Goal: Transaction & Acquisition: Purchase product/service

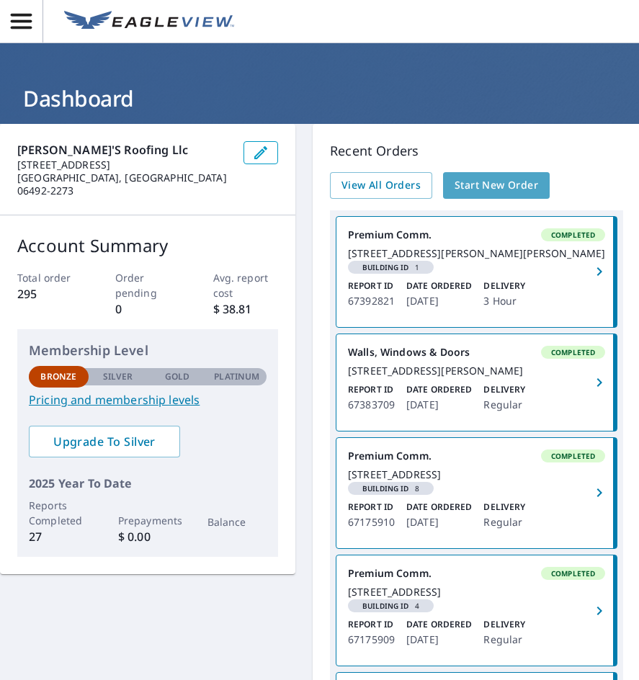
click at [470, 184] on span "Start New Order" at bounding box center [497, 185] width 84 height 18
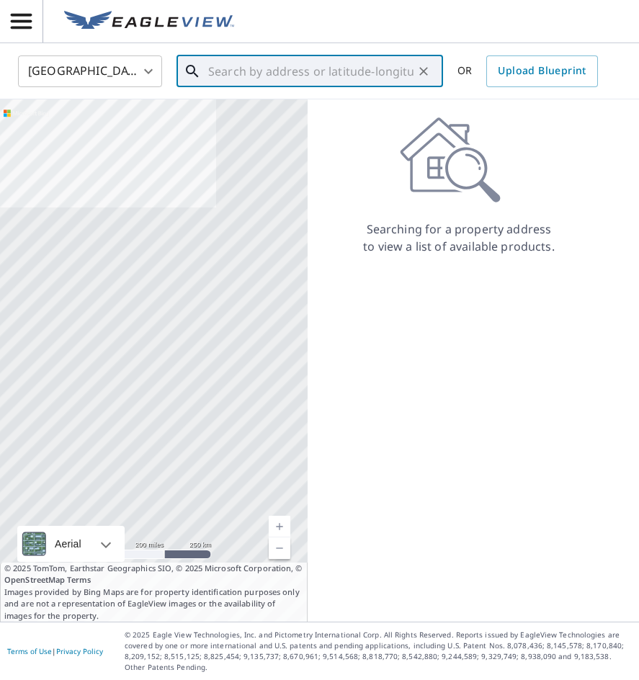
click at [254, 87] on div "​" at bounding box center [309, 71] width 267 height 32
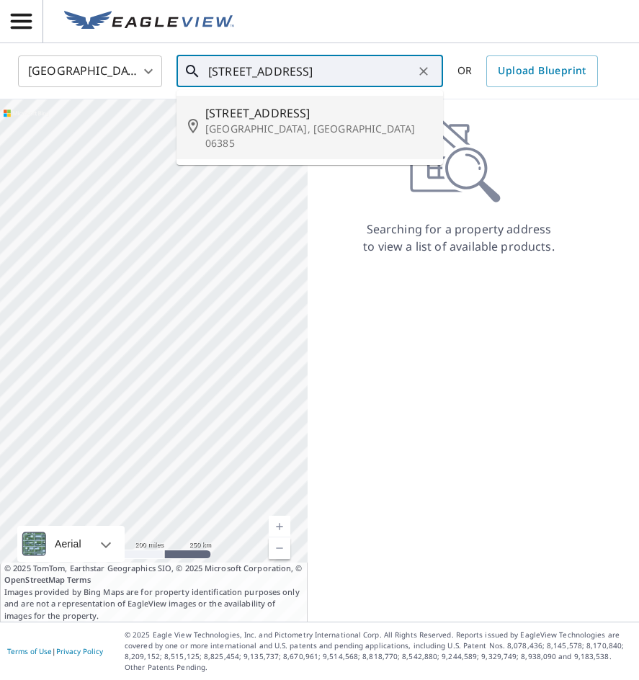
click at [209, 130] on p "[GEOGRAPHIC_DATA], [GEOGRAPHIC_DATA] 06385" at bounding box center [318, 136] width 226 height 29
type input "[STREET_ADDRESS]"
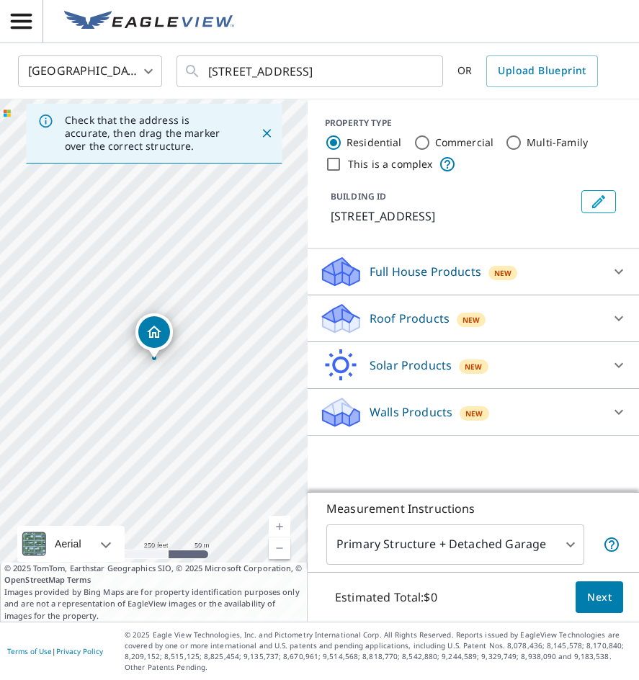
click at [275, 523] on link "Current Level 17, Zoom In" at bounding box center [280, 527] width 22 height 22
click at [275, 523] on link "Current Level 18, Zoom In" at bounding box center [280, 527] width 22 height 22
click at [275, 523] on link "Current Level 19, Zoom In" at bounding box center [280, 527] width 22 height 22
click at [620, 264] on icon at bounding box center [618, 271] width 17 height 17
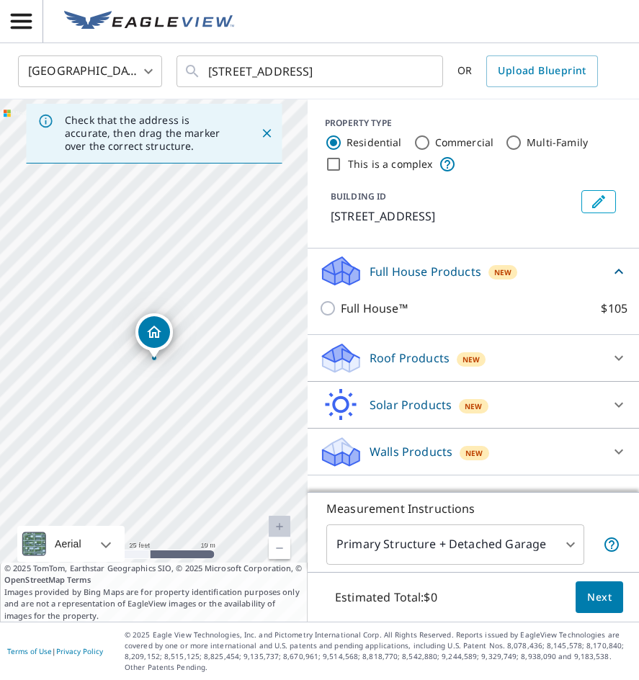
click at [516, 445] on div "Walls Products New" at bounding box center [460, 452] width 282 height 34
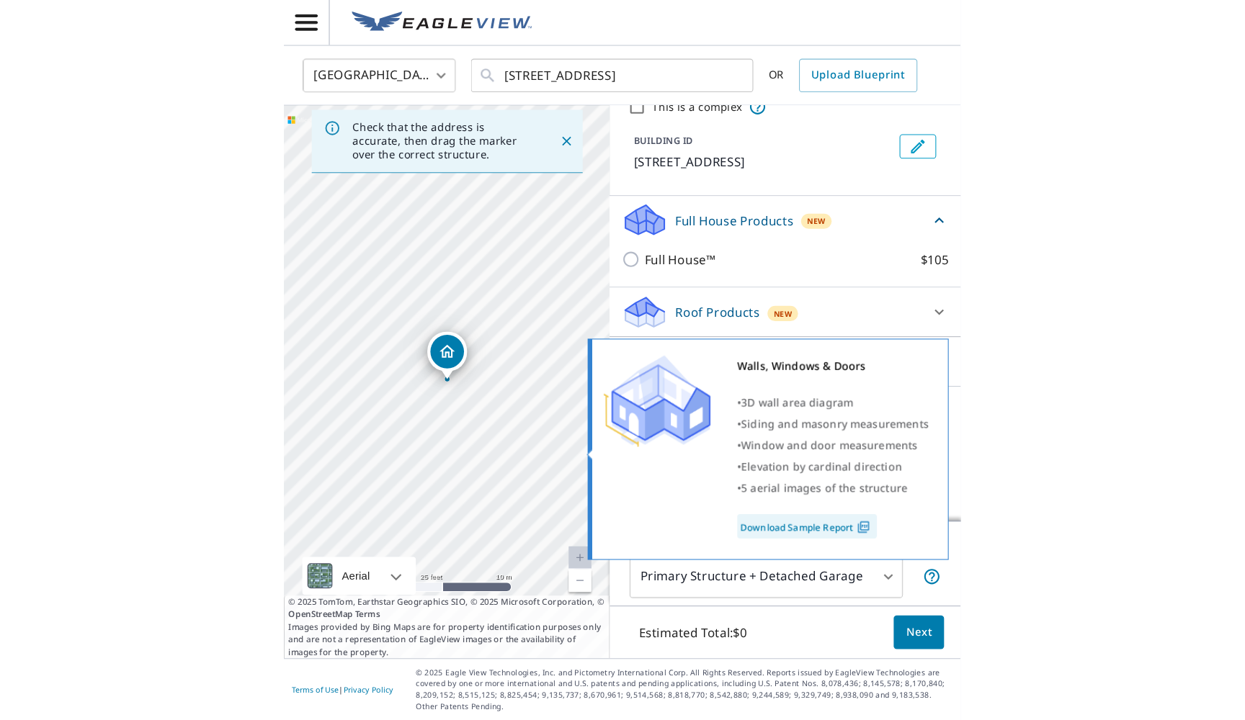
scroll to position [63, 0]
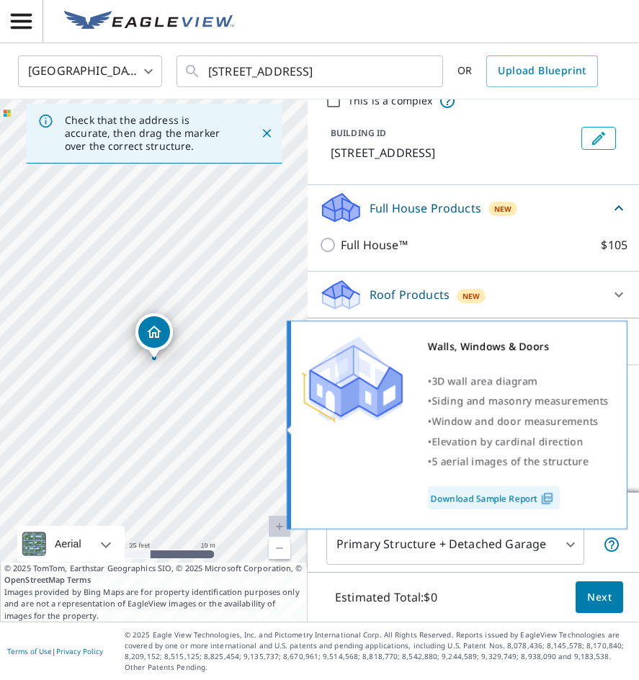
click at [328, 423] on div at bounding box center [352, 379] width 101 height 86
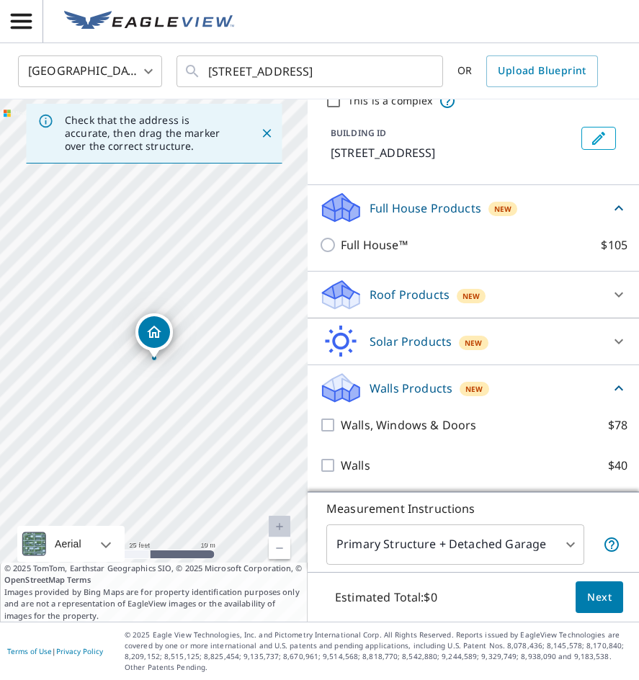
click at [317, 420] on div "Walls Products New Walls, Windows & Doors $78 Walls $40" at bounding box center [473, 428] width 331 height 127
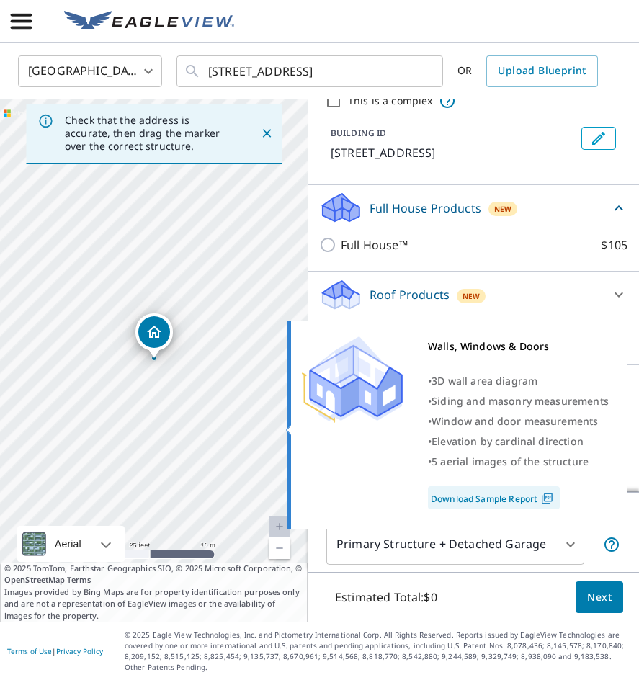
click at [330, 420] on img at bounding box center [352, 379] width 101 height 86
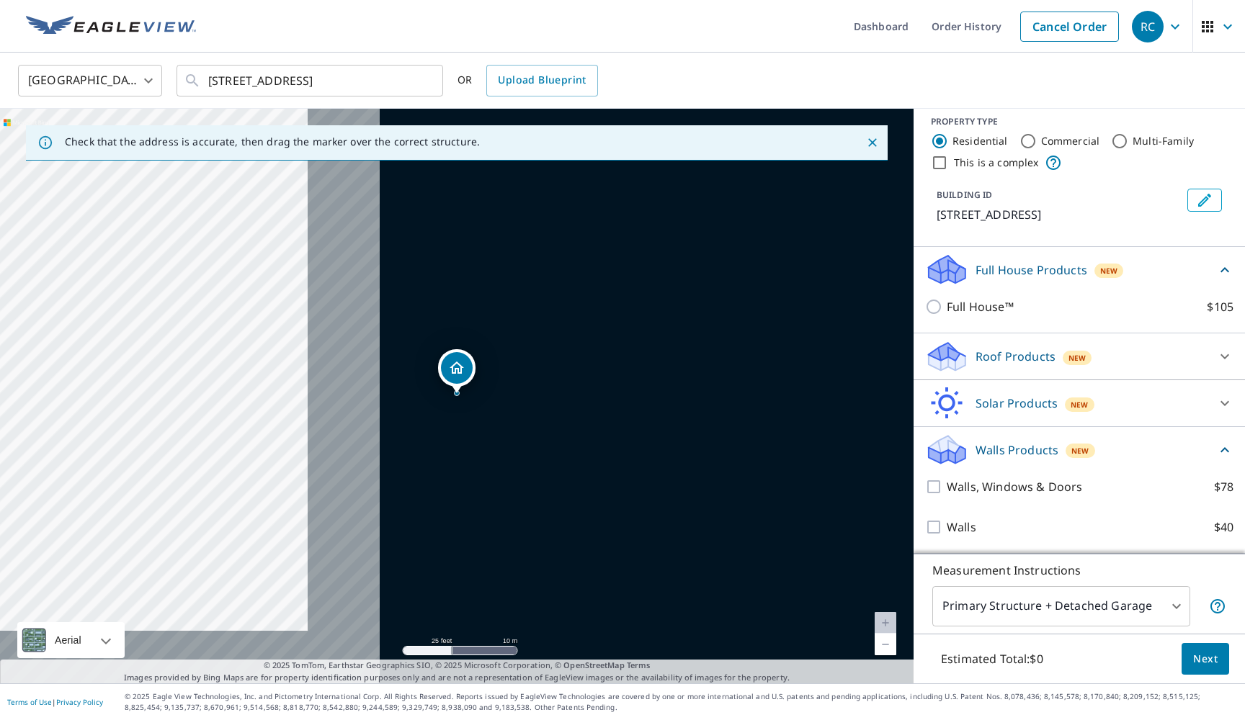
scroll to position [11, 0]
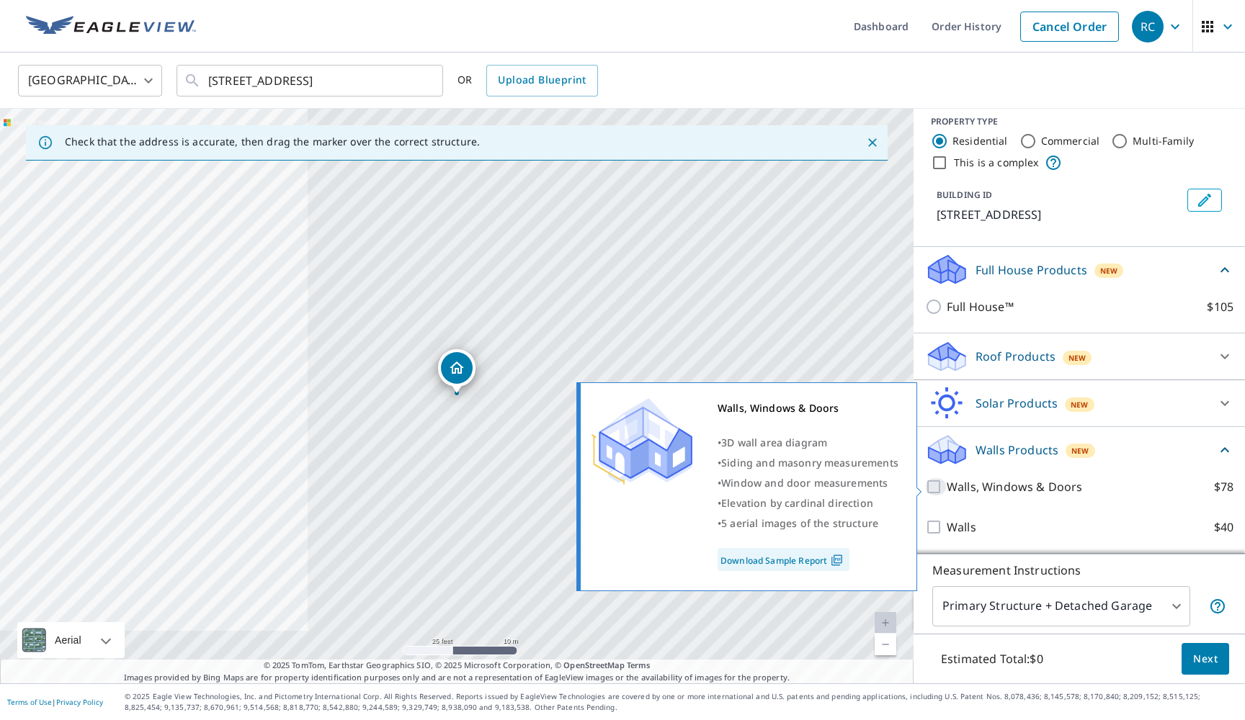
click at [638, 493] on input "Walls, Windows & Doors $78" at bounding box center [936, 486] width 22 height 17
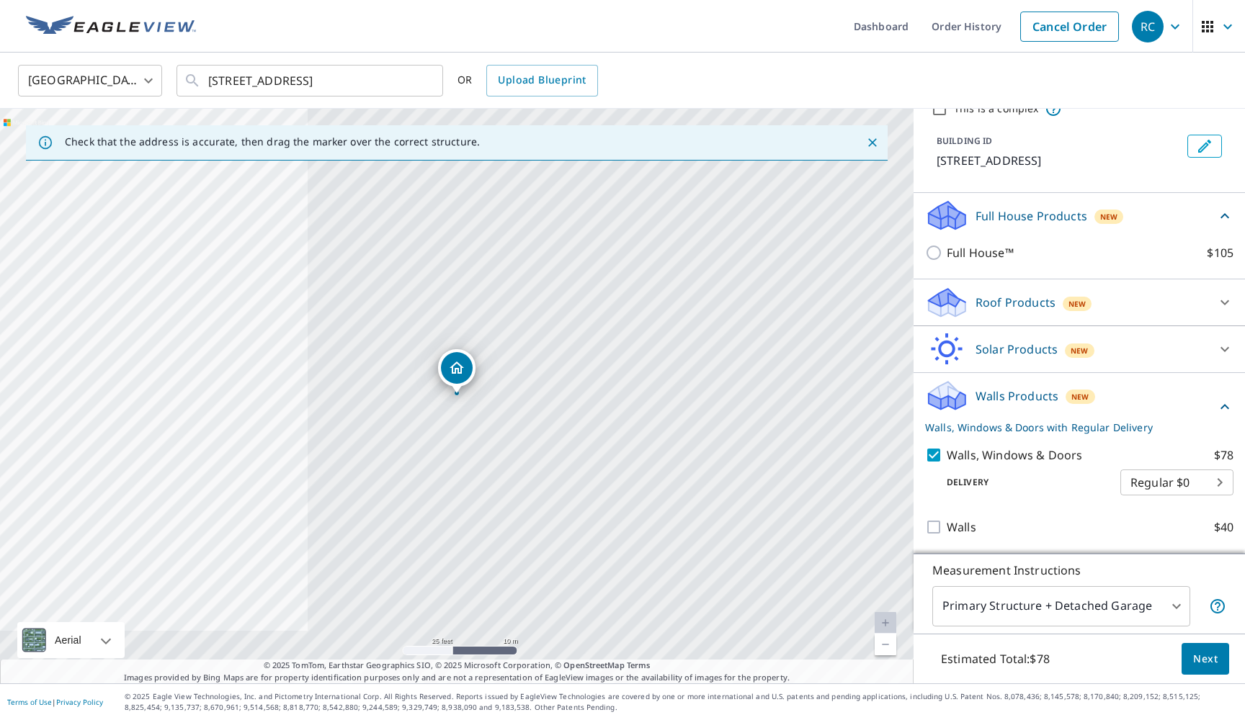
scroll to position [65, 0]
click at [638, 491] on body "RC RC Dashboard Order History Cancel Order RC United States US ​ [STREET_ADDRES…" at bounding box center [622, 360] width 1245 height 720
click at [638, 476] on ul "Regular $0" at bounding box center [1176, 480] width 113 height 37
click at [638, 389] on div at bounding box center [622, 360] width 1245 height 720
click at [638, 478] on body "RC RC Dashboard Order History Cancel Order RC United States US ​ [STREET_ADDRES…" at bounding box center [622, 360] width 1245 height 720
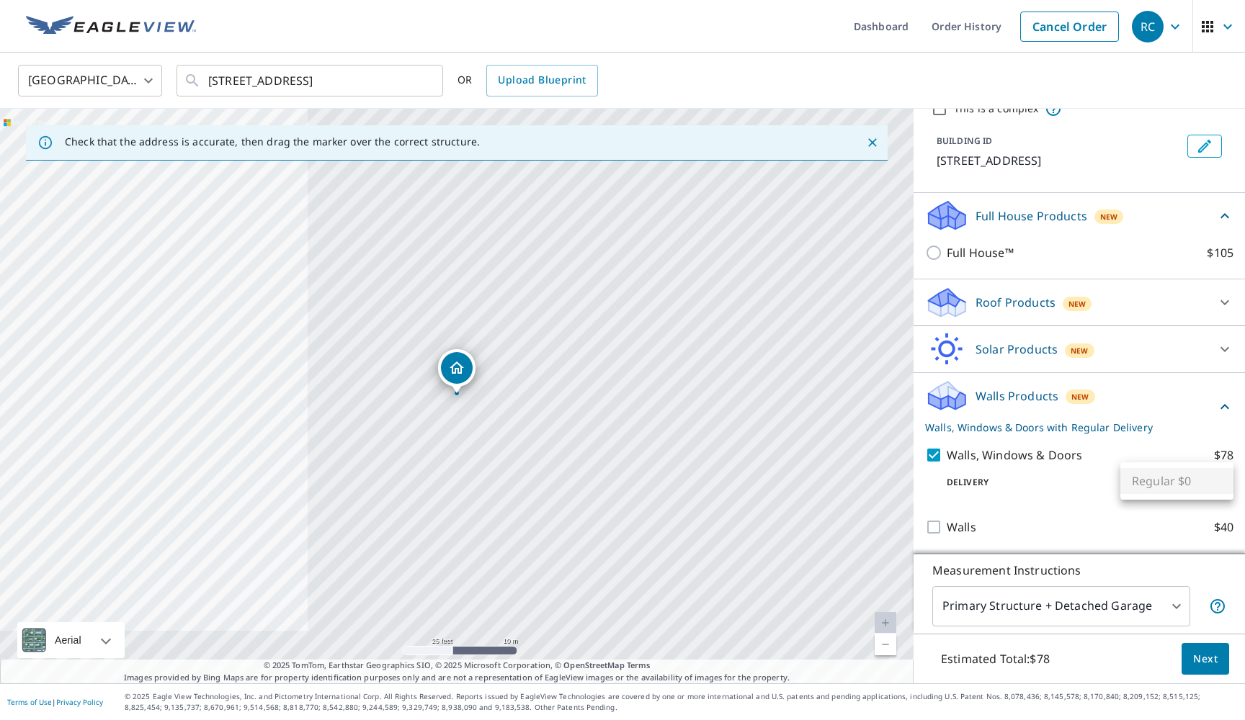
click at [638, 478] on ul "Regular $0" at bounding box center [1176, 480] width 113 height 37
click at [638, 420] on div at bounding box center [622, 360] width 1245 height 720
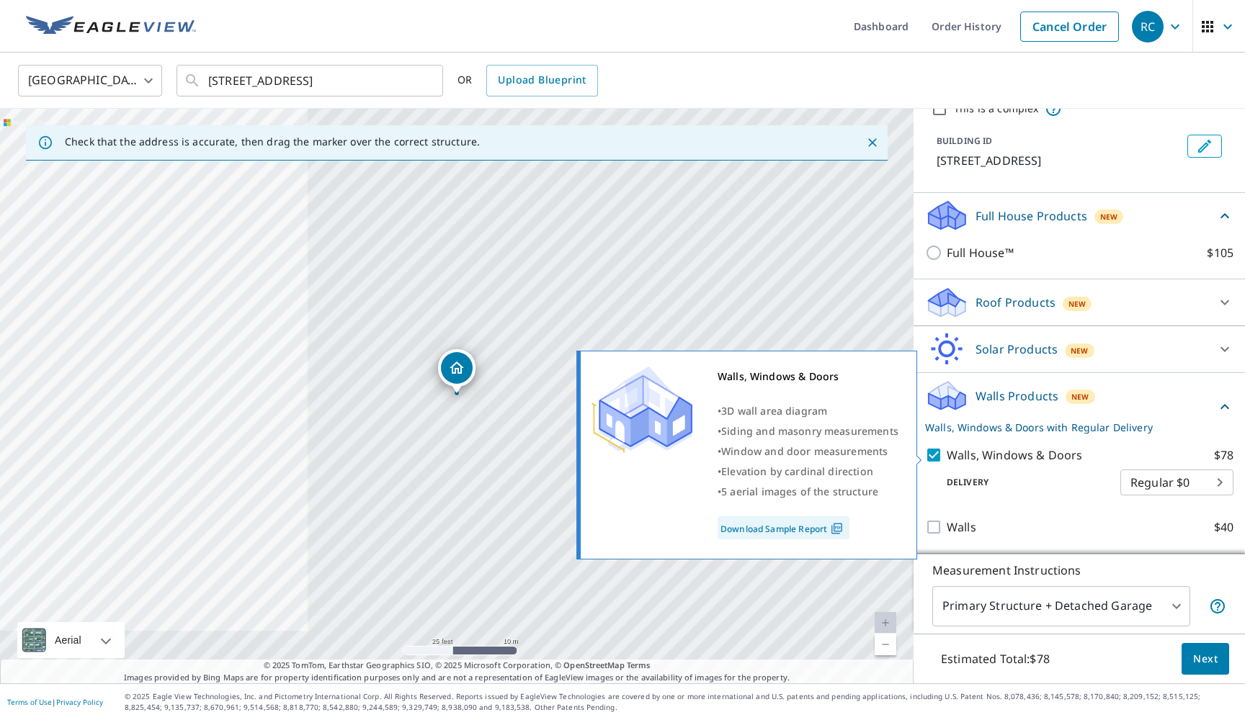
click at [638, 452] on p "$78" at bounding box center [1223, 455] width 19 height 17
click at [638, 452] on input "Walls, Windows & Doors $78" at bounding box center [936, 455] width 22 height 17
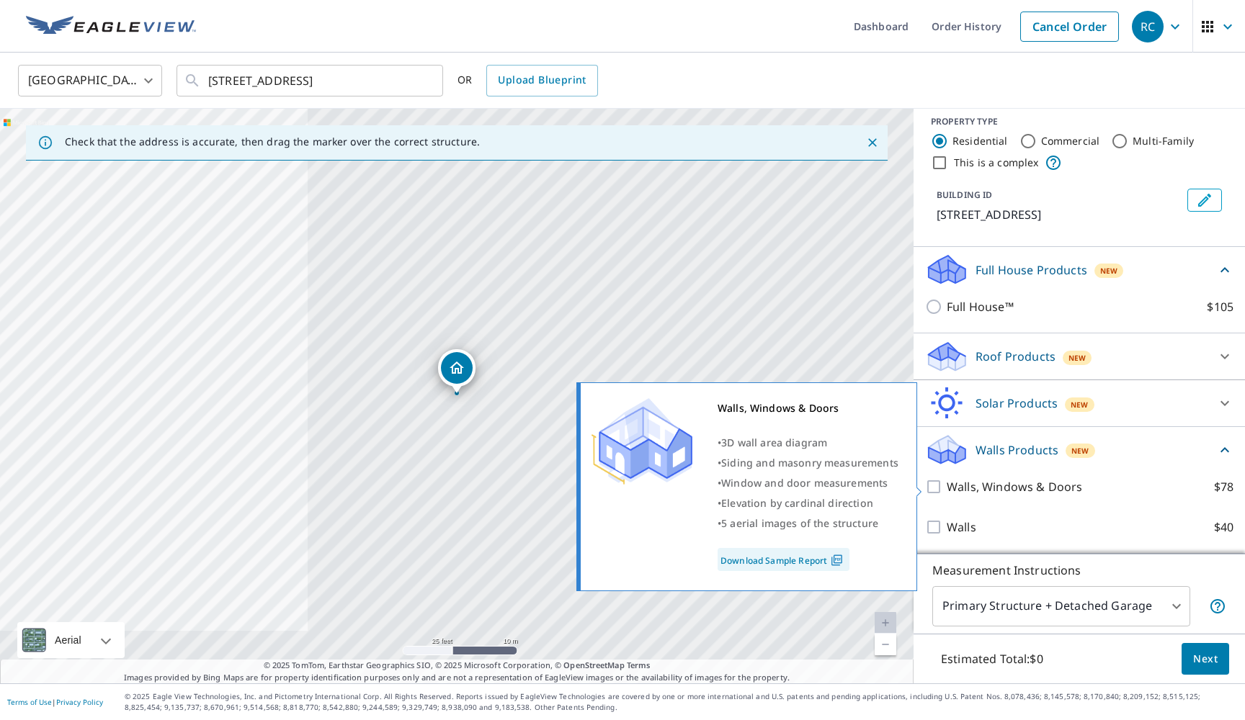
scroll to position [11, 0]
click at [638, 481] on input "Walls, Windows & Doors $78" at bounding box center [936, 486] width 22 height 17
checkbox input "true"
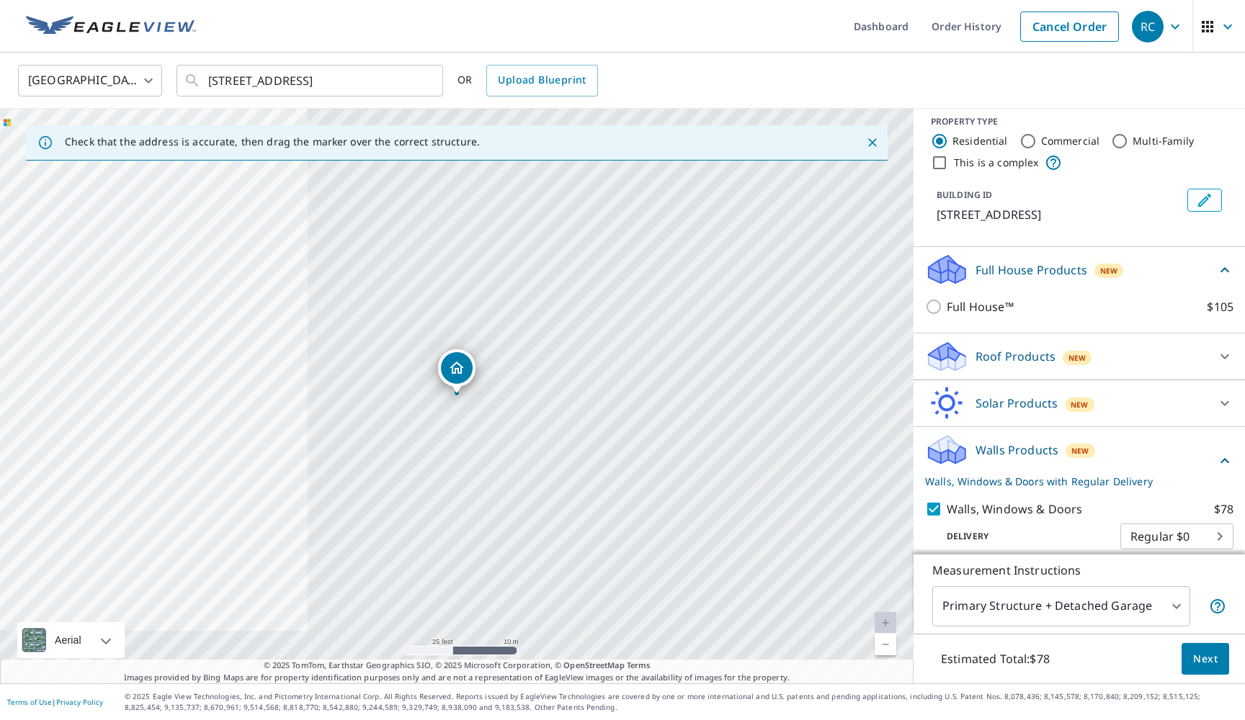
scroll to position [0, 0]
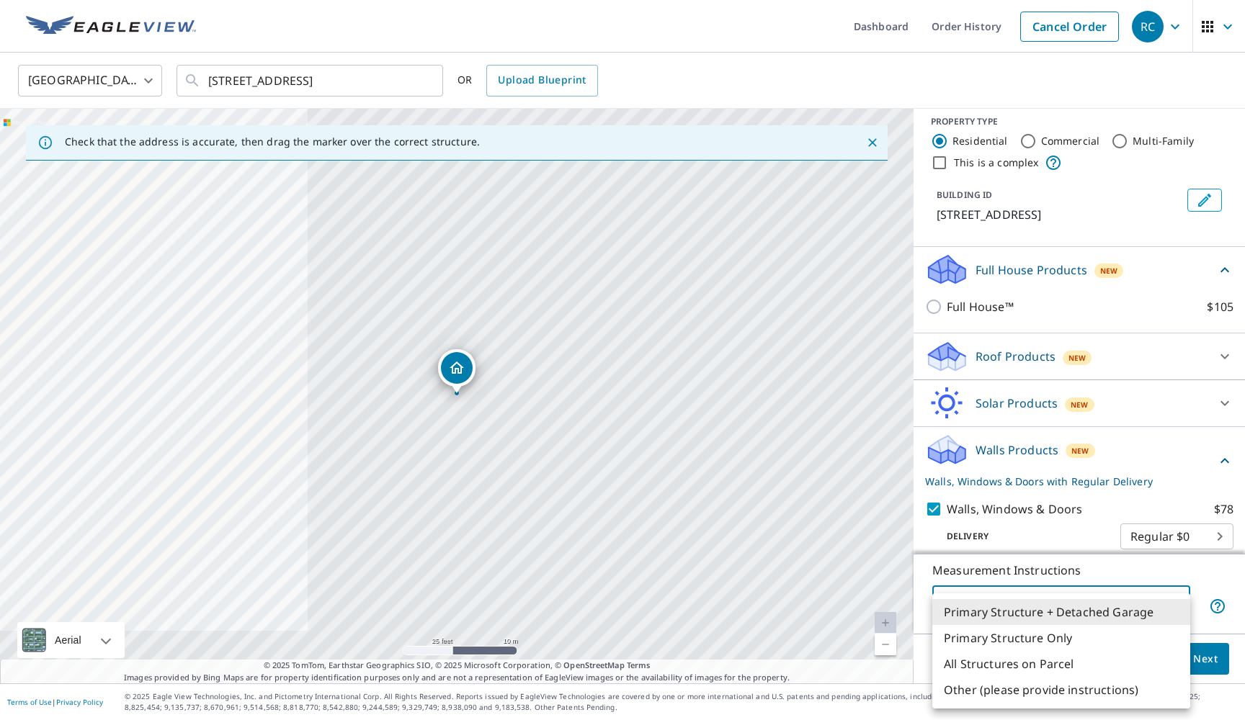
click at [638, 609] on body "RC RC Dashboard Order History Cancel Order RC United States US ​ [STREET_ADDRES…" at bounding box center [622, 360] width 1245 height 720
click at [638, 463] on div at bounding box center [622, 360] width 1245 height 720
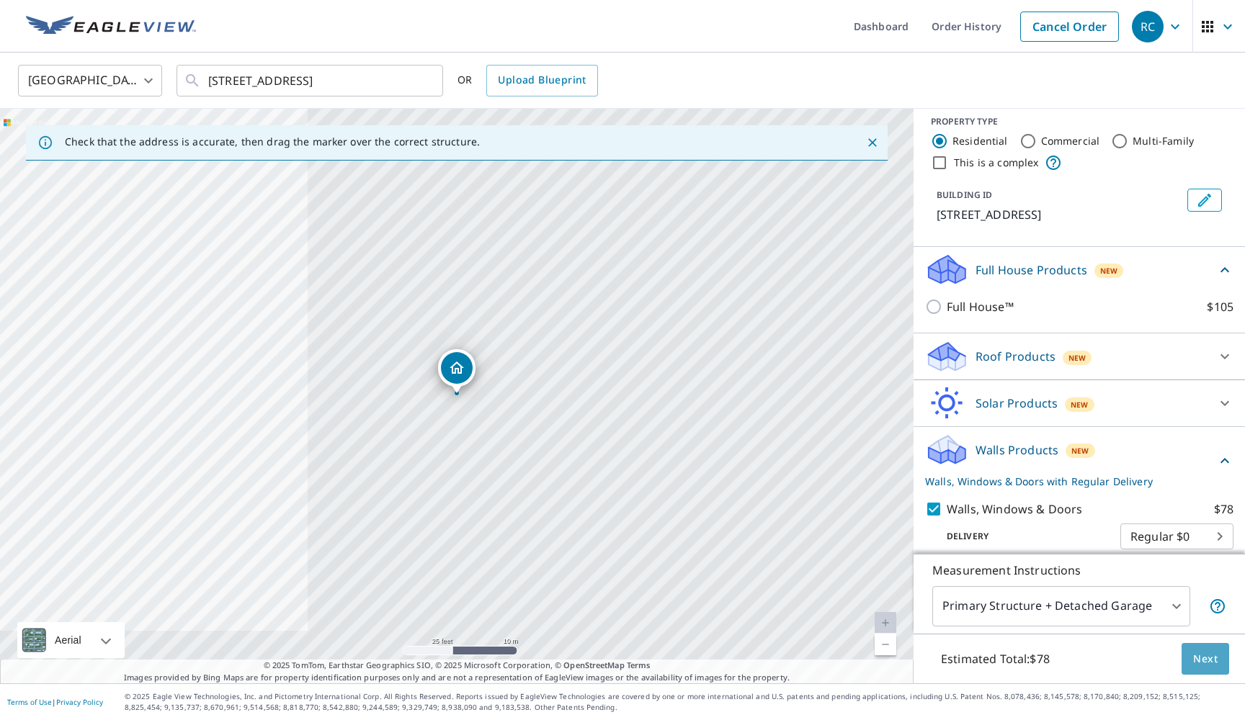
click at [638, 659] on span "Next" at bounding box center [1205, 659] width 24 height 18
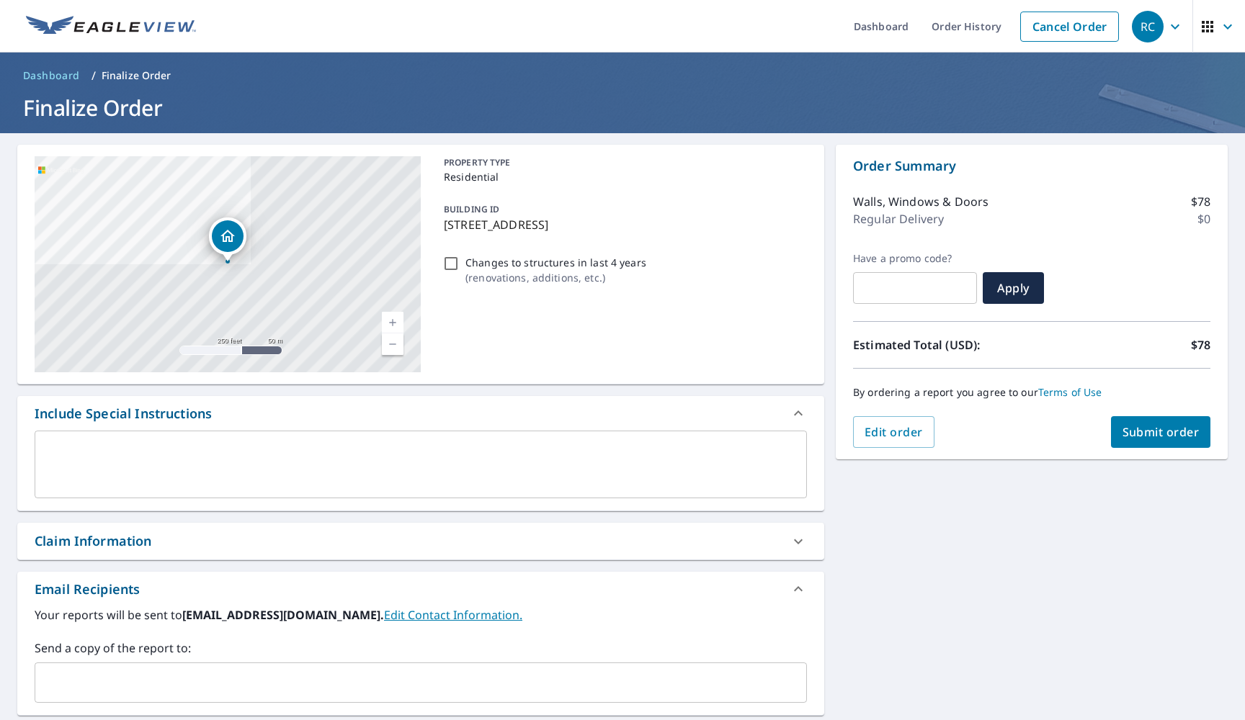
drag, startPoint x: 1007, startPoint y: 290, endPoint x: 1022, endPoint y: 455, distance: 165.6
click at [638, 455] on div "Order Summary Walls, Windows & Doors $78 Regular Delivery $0 Have a promo code?…" at bounding box center [1032, 302] width 392 height 315
click at [638, 437] on span "Submit order" at bounding box center [1160, 432] width 77 height 16
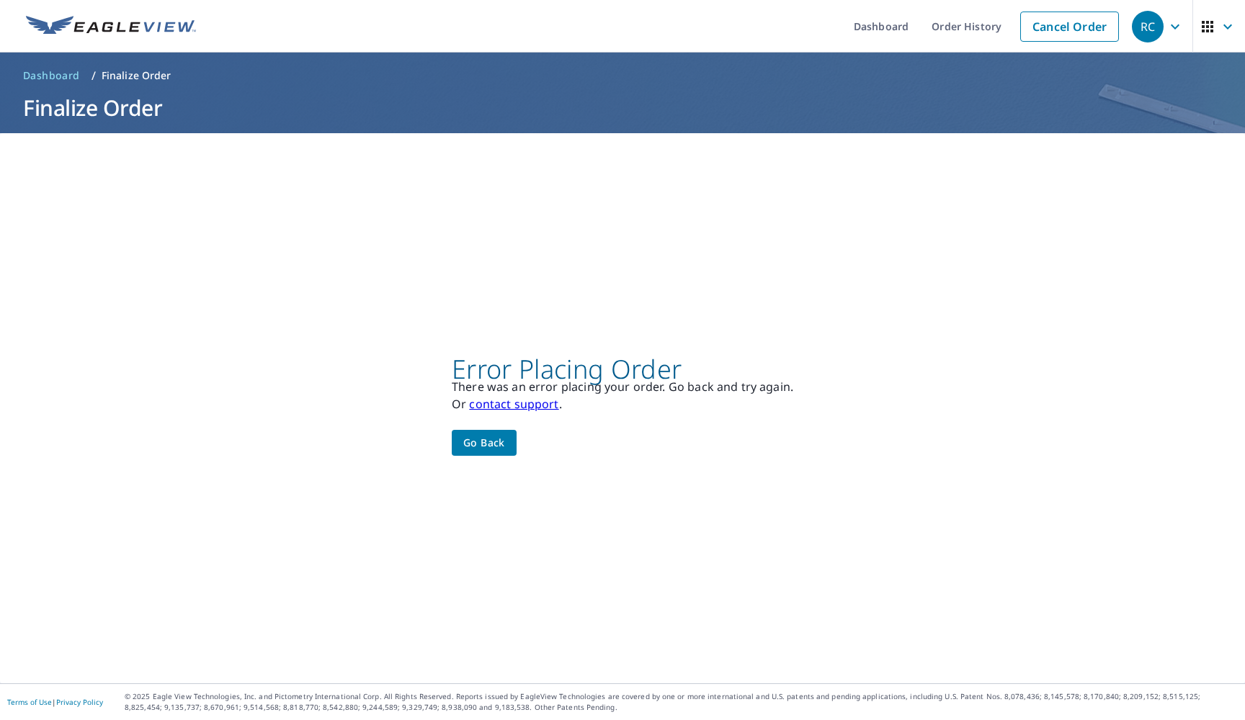
click at [497, 443] on span "Go back" at bounding box center [484, 443] width 42 height 18
click at [962, 22] on link "Order History" at bounding box center [966, 26] width 93 height 53
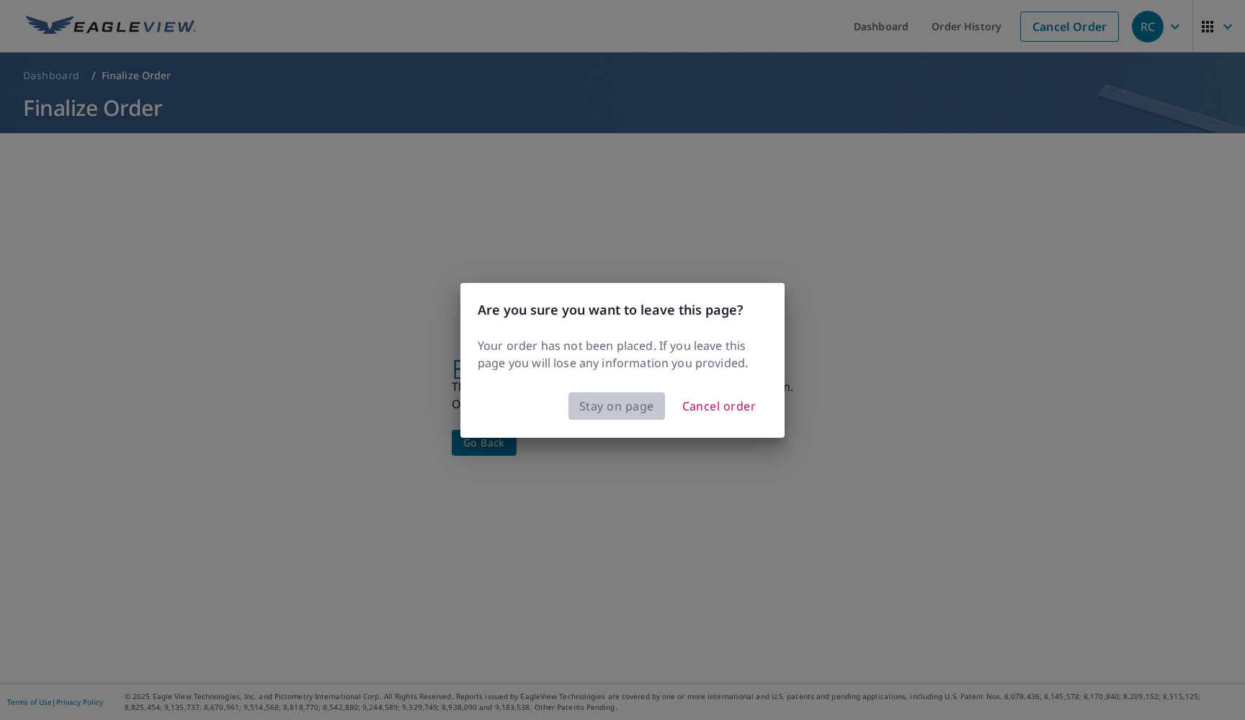
click at [615, 412] on span "Stay on page" at bounding box center [616, 406] width 75 height 20
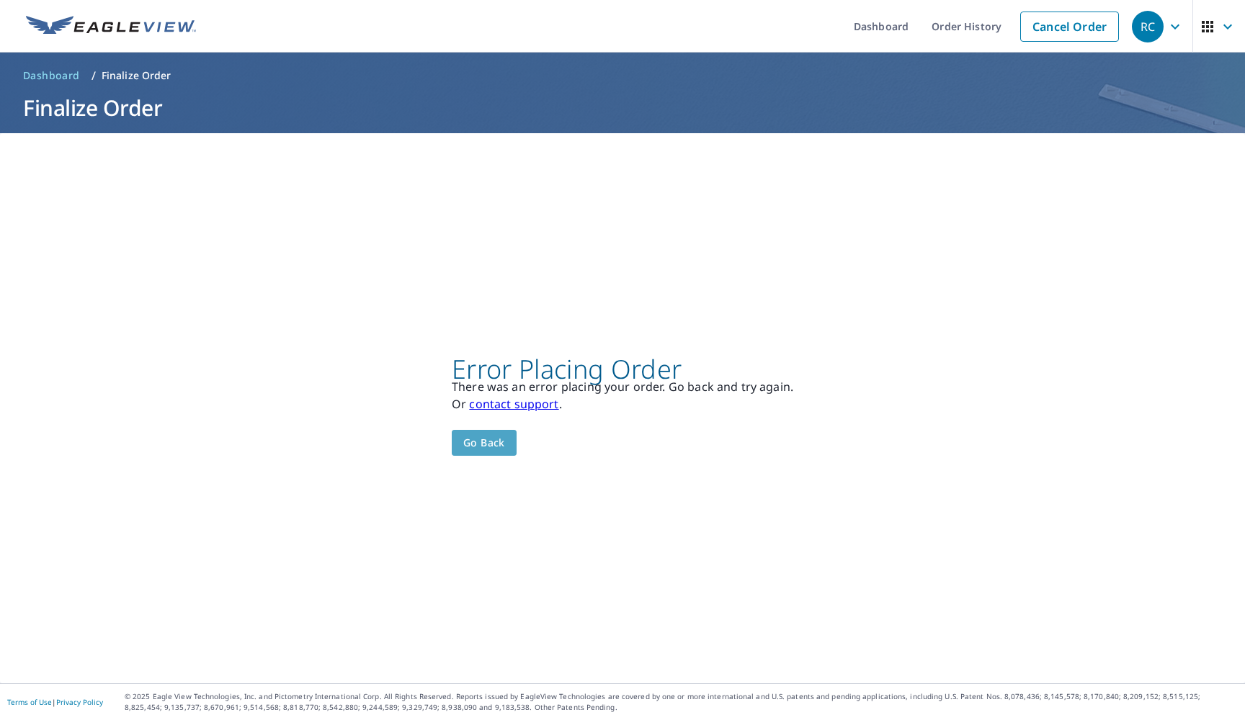
click at [488, 442] on span "Go back" at bounding box center [484, 443] width 42 height 18
click at [946, 24] on link "Order History" at bounding box center [966, 26] width 93 height 53
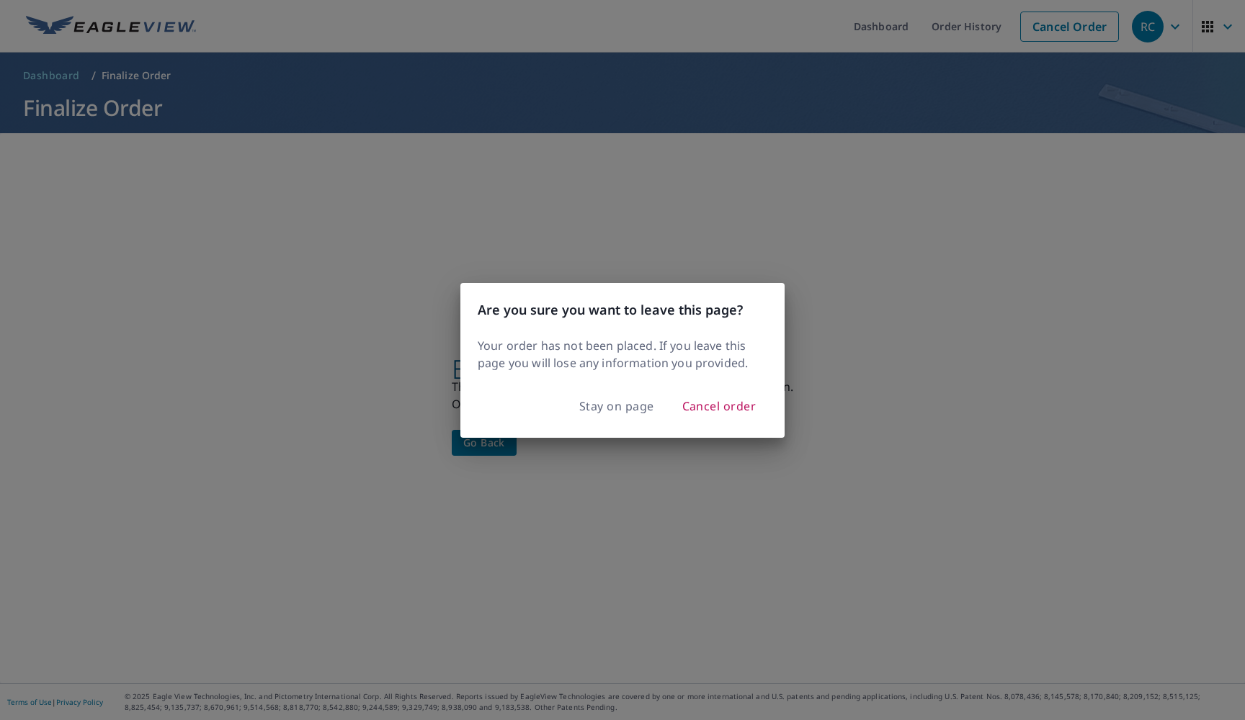
click at [617, 215] on div "Are you sure you want to leave this page? Your order has not been placed. If yo…" at bounding box center [622, 360] width 1245 height 720
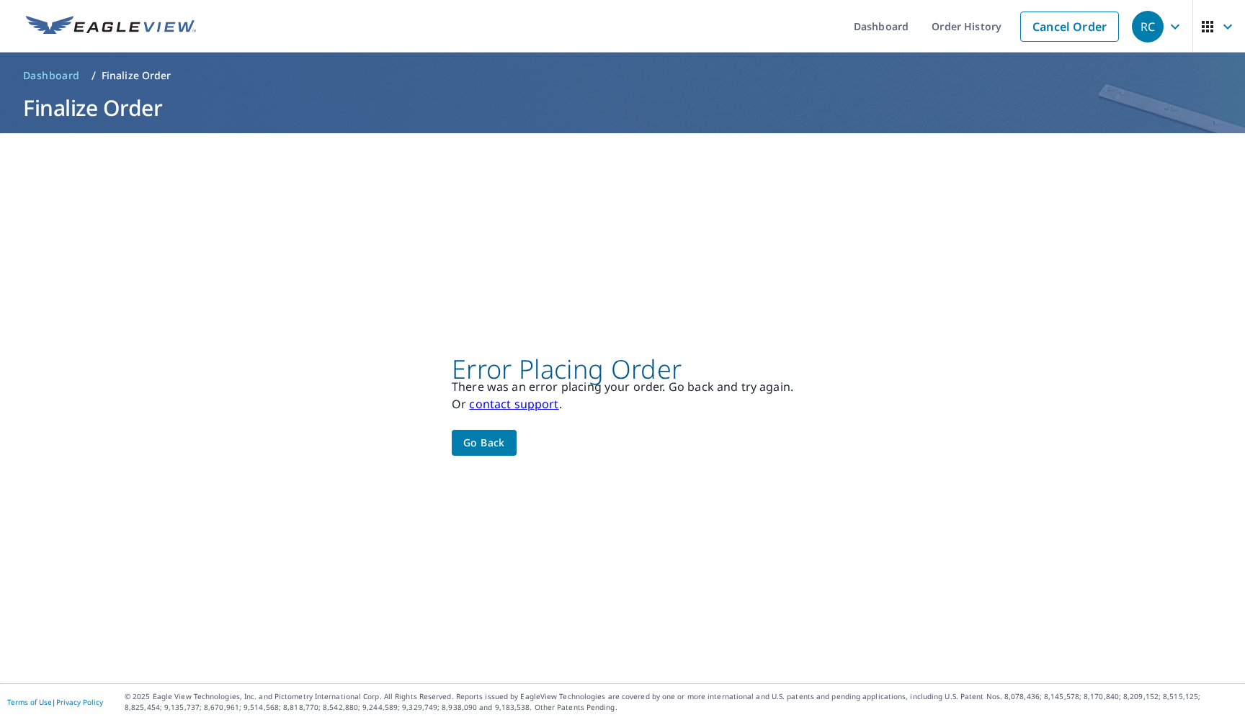
click at [478, 439] on span "Go back" at bounding box center [484, 443] width 42 height 18
click at [1081, 6] on li "Cancel Order" at bounding box center [1069, 26] width 113 height 53
click at [1075, 30] on link "Cancel Order" at bounding box center [1069, 27] width 99 height 30
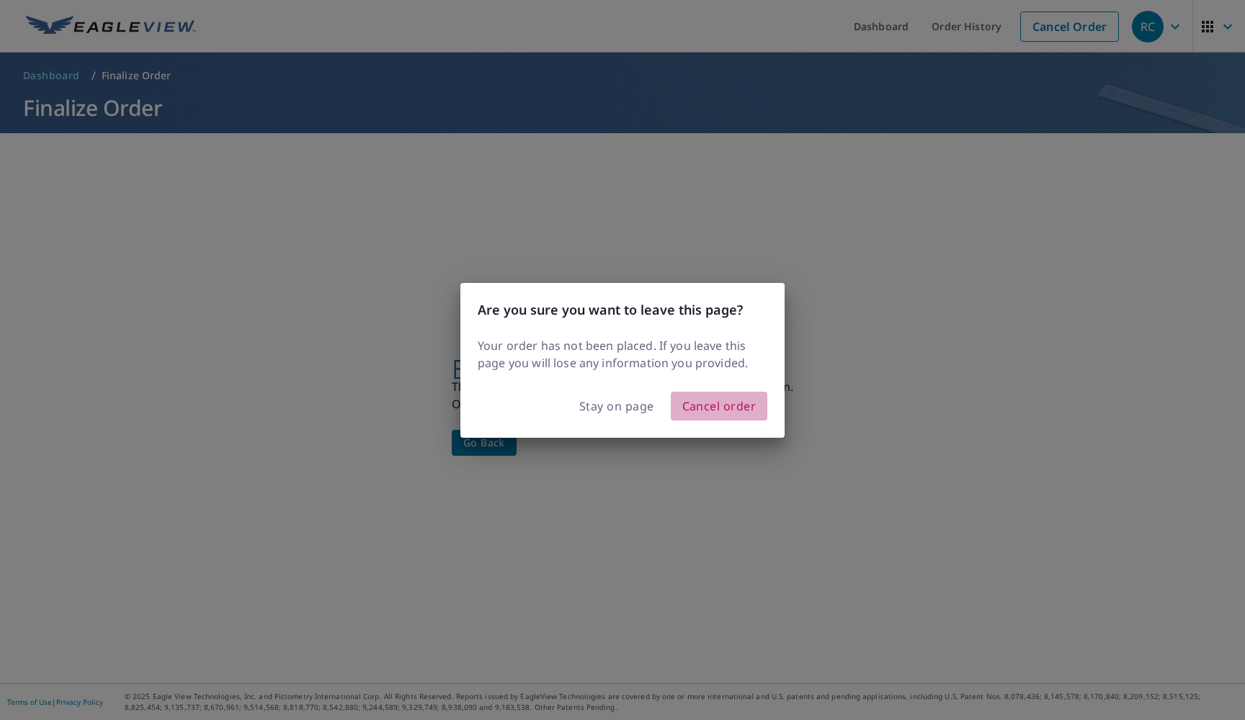
click at [733, 411] on span "Cancel order" at bounding box center [719, 406] width 74 height 20
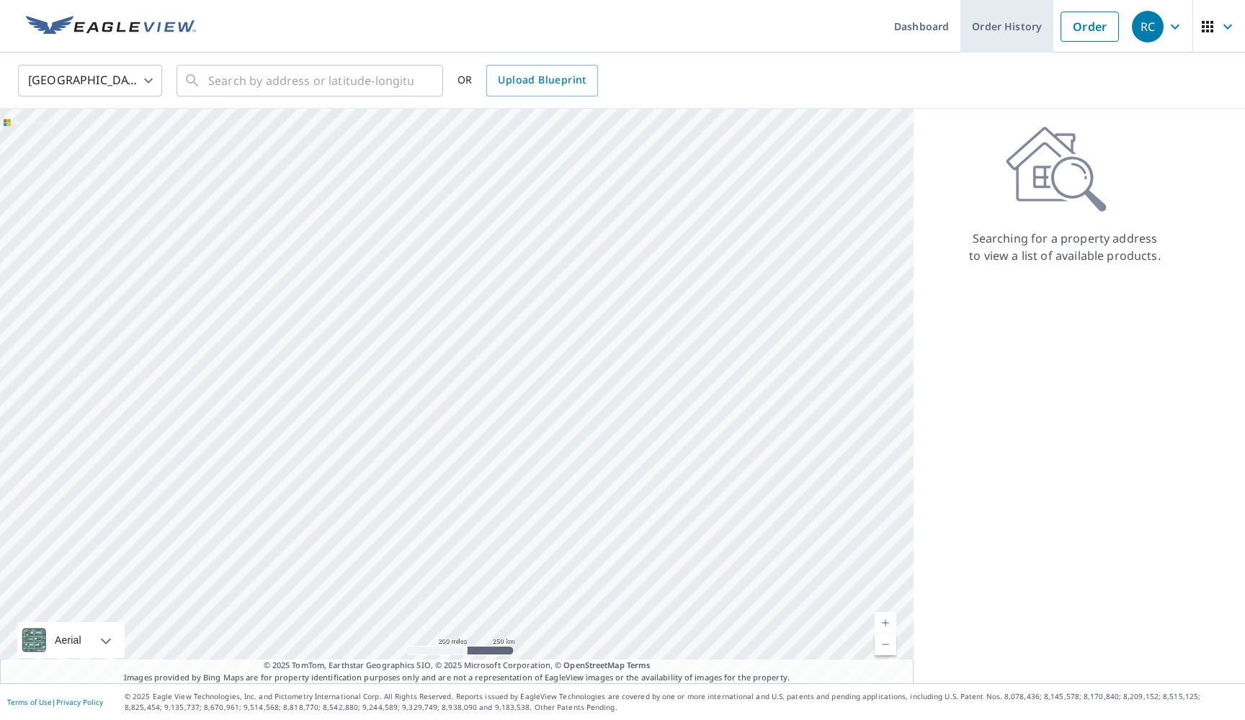
click at [1012, 28] on link "Order History" at bounding box center [1006, 26] width 93 height 53
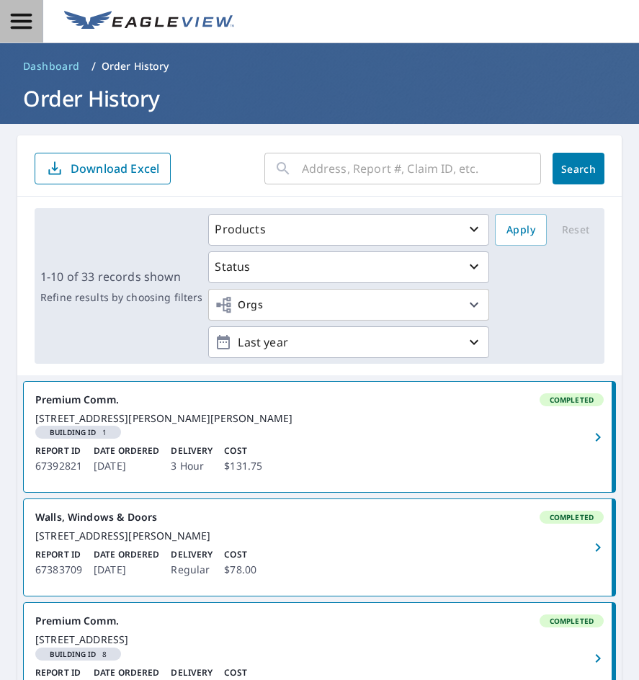
click at [20, 17] on icon "button" at bounding box center [21, 21] width 25 height 25
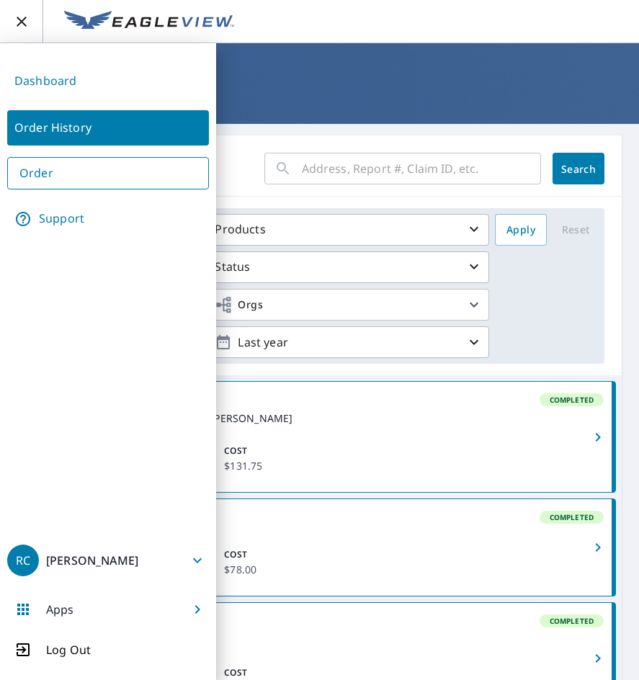
click at [66, 181] on link "Order" at bounding box center [108, 173] width 202 height 32
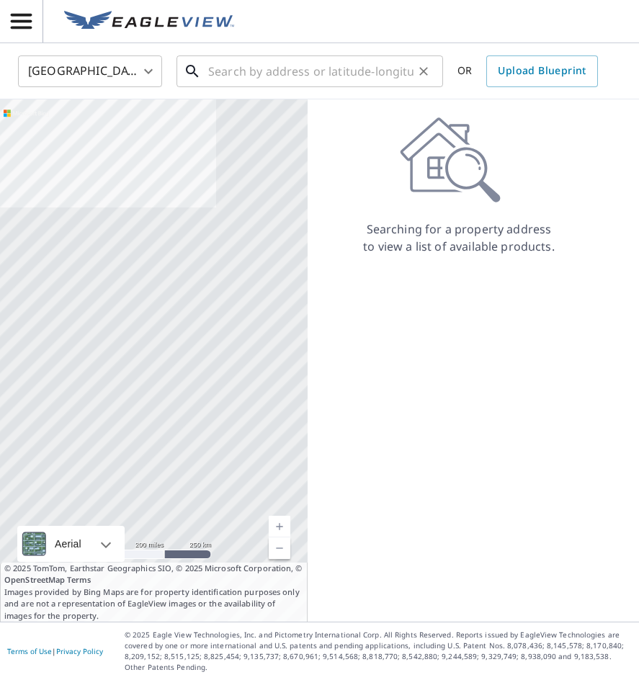
click at [293, 63] on input "text" at bounding box center [310, 71] width 205 height 40
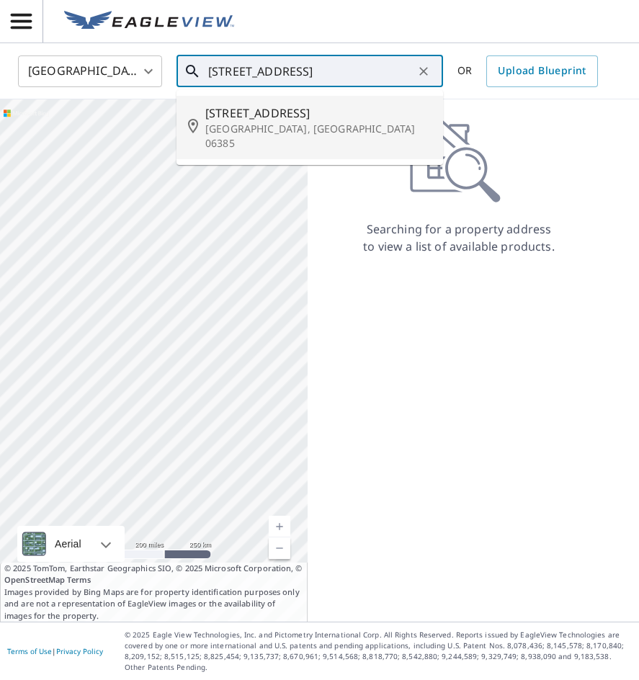
click at [290, 133] on p "[GEOGRAPHIC_DATA], [GEOGRAPHIC_DATA] 06385" at bounding box center [318, 136] width 226 height 29
type input "[STREET_ADDRESS]"
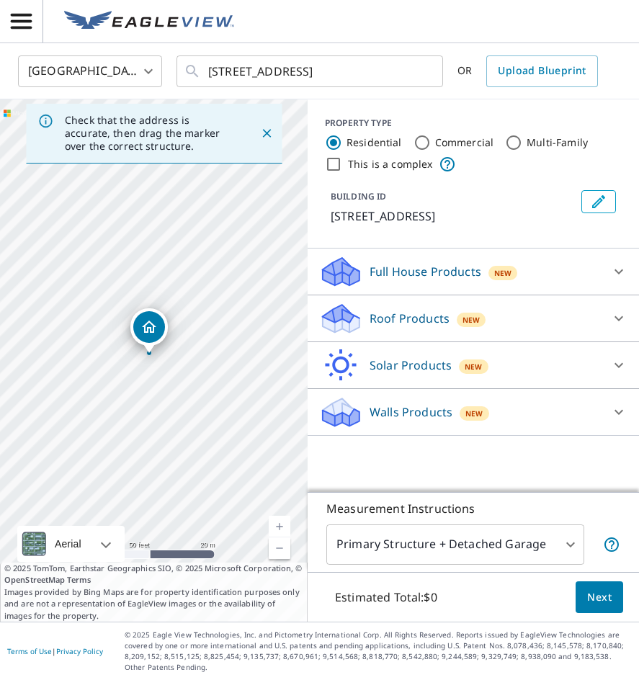
click at [422, 409] on p "Walls Products" at bounding box center [411, 411] width 83 height 17
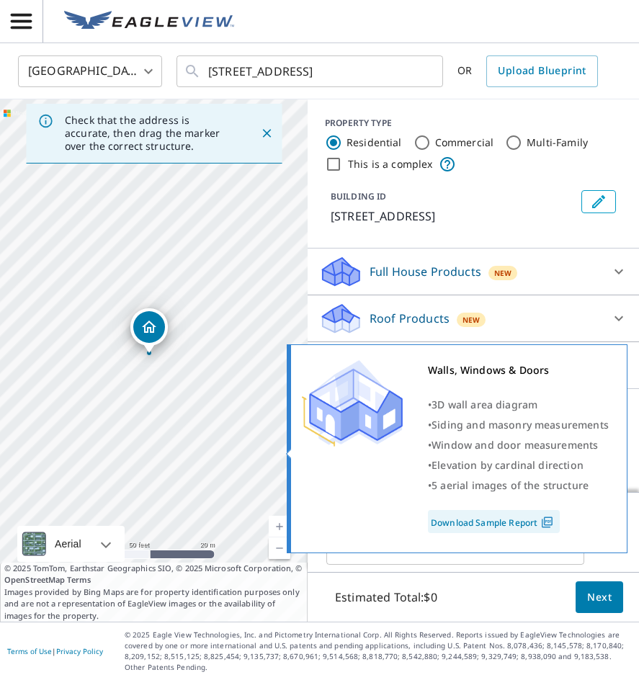
click at [480, 445] on span "Window and door measurements" at bounding box center [514, 445] width 166 height 14
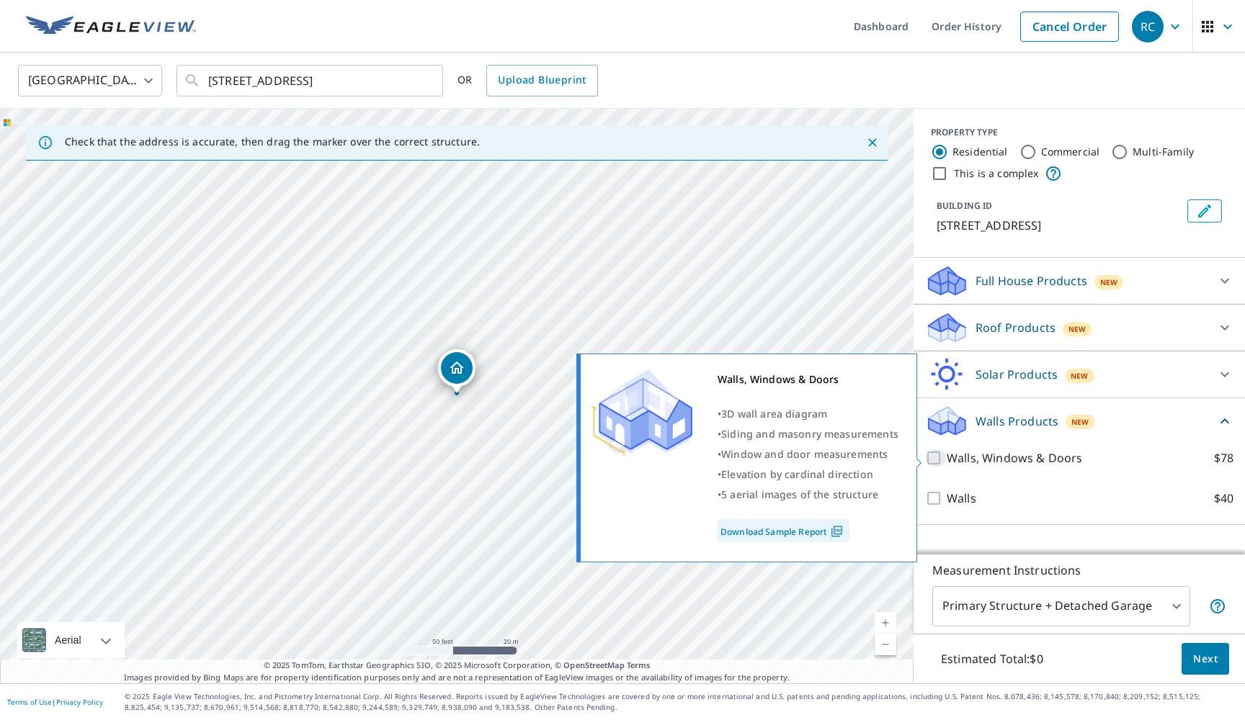
click at [938, 457] on input "Walls, Windows & Doors $78" at bounding box center [936, 457] width 22 height 17
checkbox input "true"
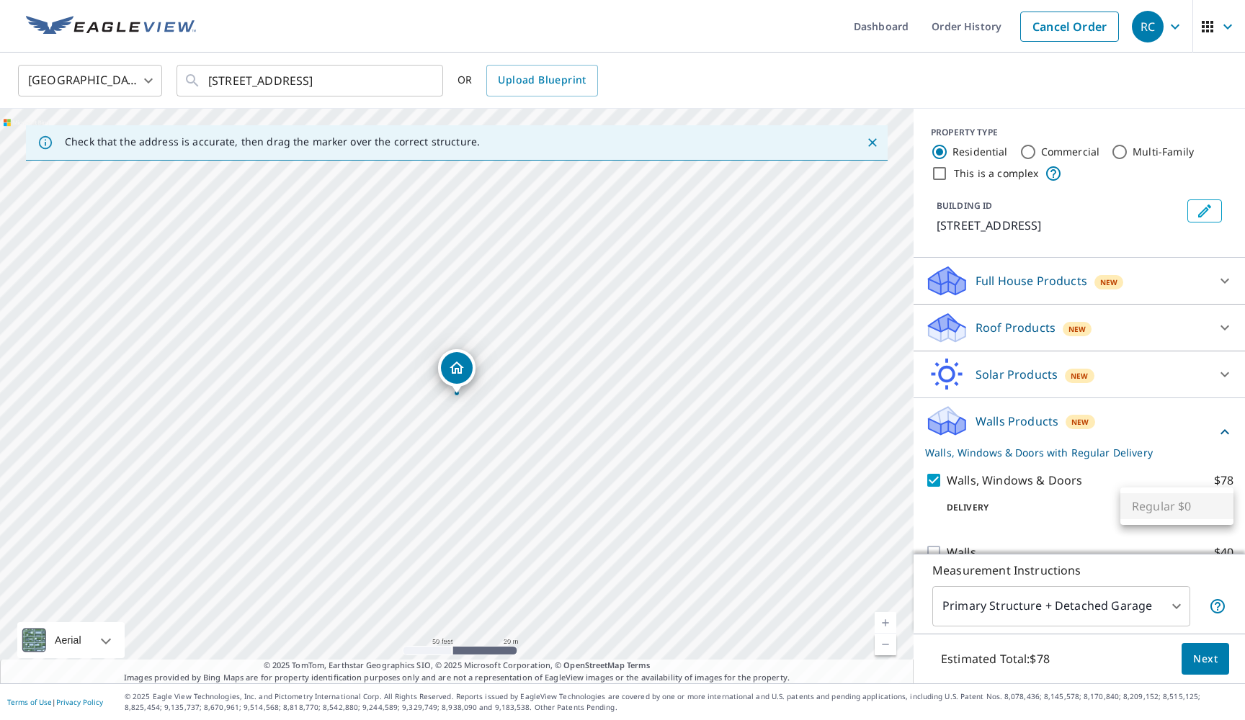
click at [1186, 507] on body "RC RC Dashboard Order History Cancel Order RC United States US ​ 120 Shore Rd W…" at bounding box center [622, 360] width 1245 height 720
click at [1186, 507] on ul "Regular $0" at bounding box center [1176, 506] width 113 height 37
click at [1004, 520] on div at bounding box center [622, 360] width 1245 height 720
click at [1198, 666] on span "Next" at bounding box center [1205, 659] width 24 height 18
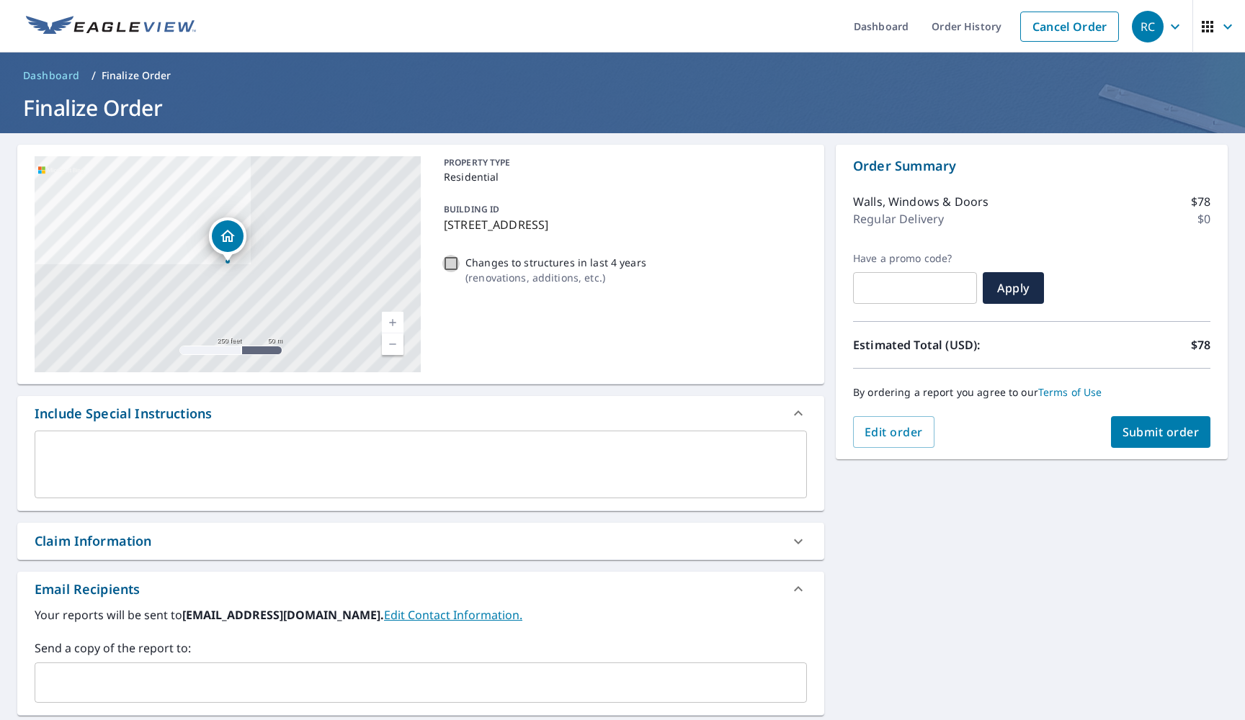
click at [452, 263] on input "Changes to structures in last 4 years ( renovations, additions, etc. )" at bounding box center [450, 263] width 17 height 17
checkbox input "true"
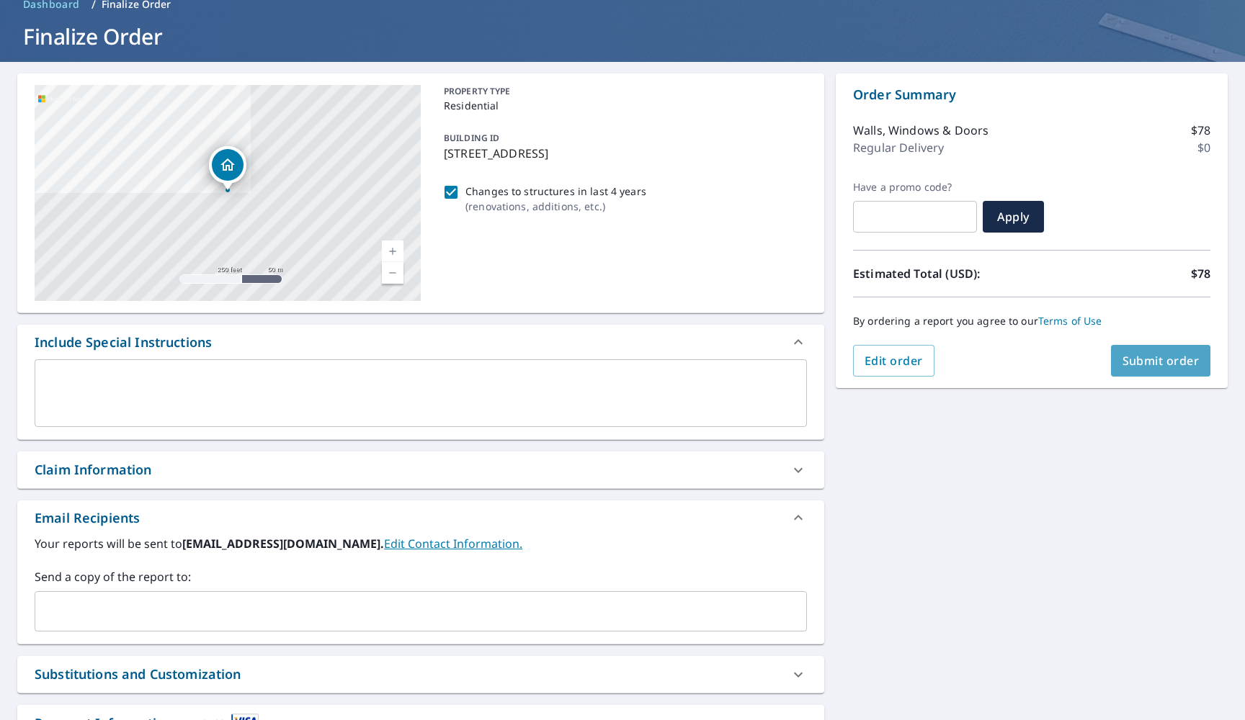
click at [1181, 369] on button "Submit order" at bounding box center [1161, 361] width 100 height 32
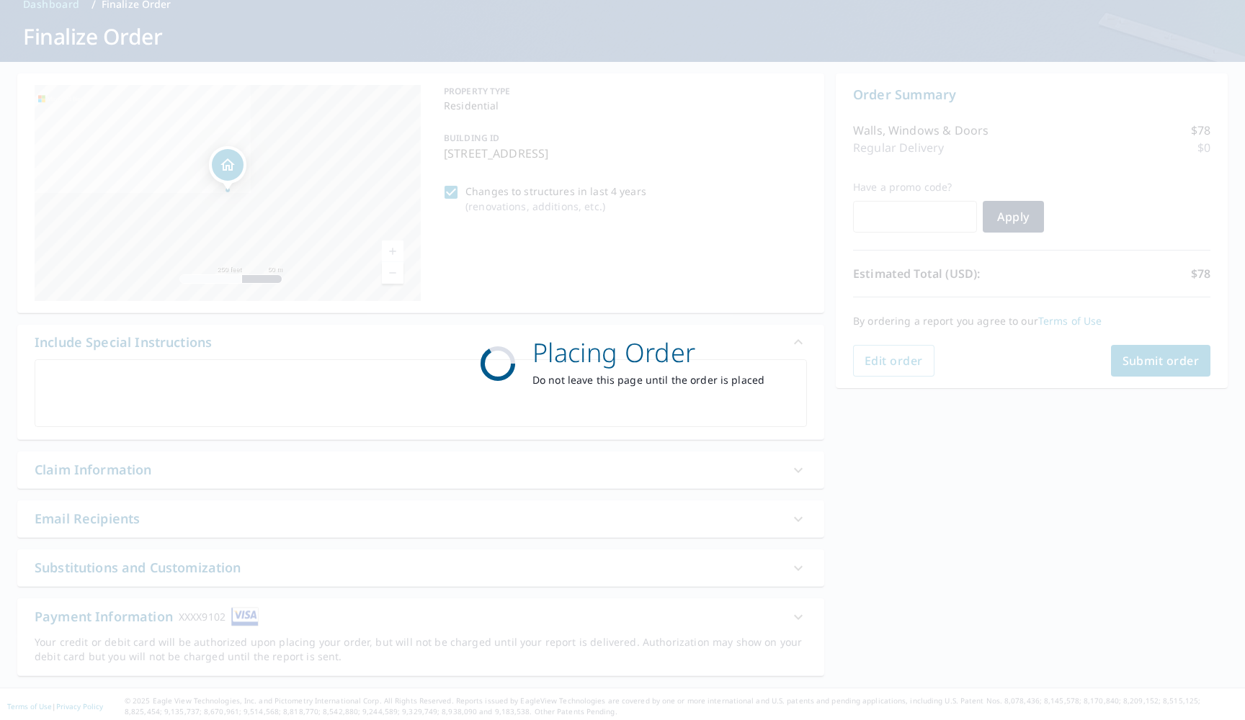
click at [1181, 369] on div "Placing Order Do not leave this page until the order is placed" at bounding box center [622, 360] width 1245 height 720
